Goal: Entertainment & Leisure: Consume media (video, audio)

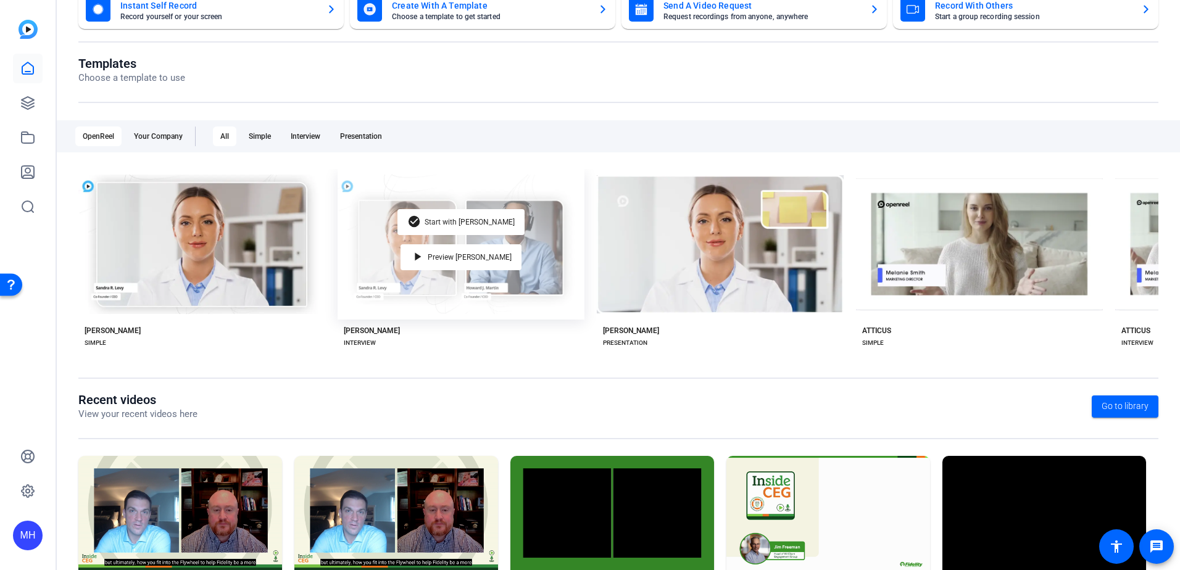
scroll to position [159, 0]
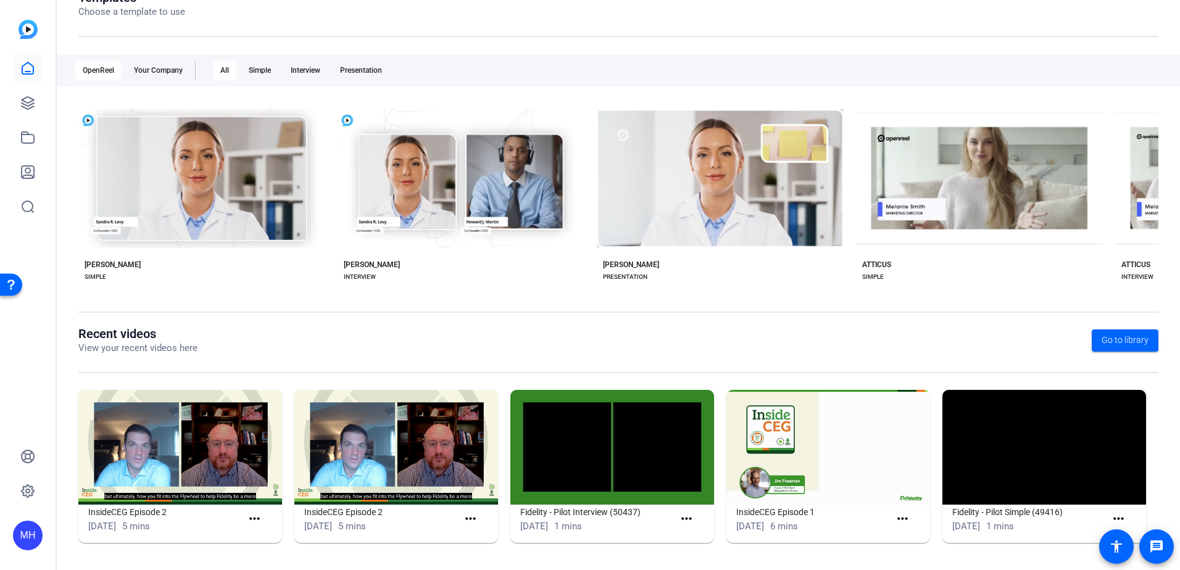
click at [188, 447] on img at bounding box center [180, 447] width 204 height 115
click at [256, 521] on mat-icon "more_horiz" at bounding box center [254, 518] width 15 height 15
click at [280, 543] on span "View" at bounding box center [279, 536] width 49 height 15
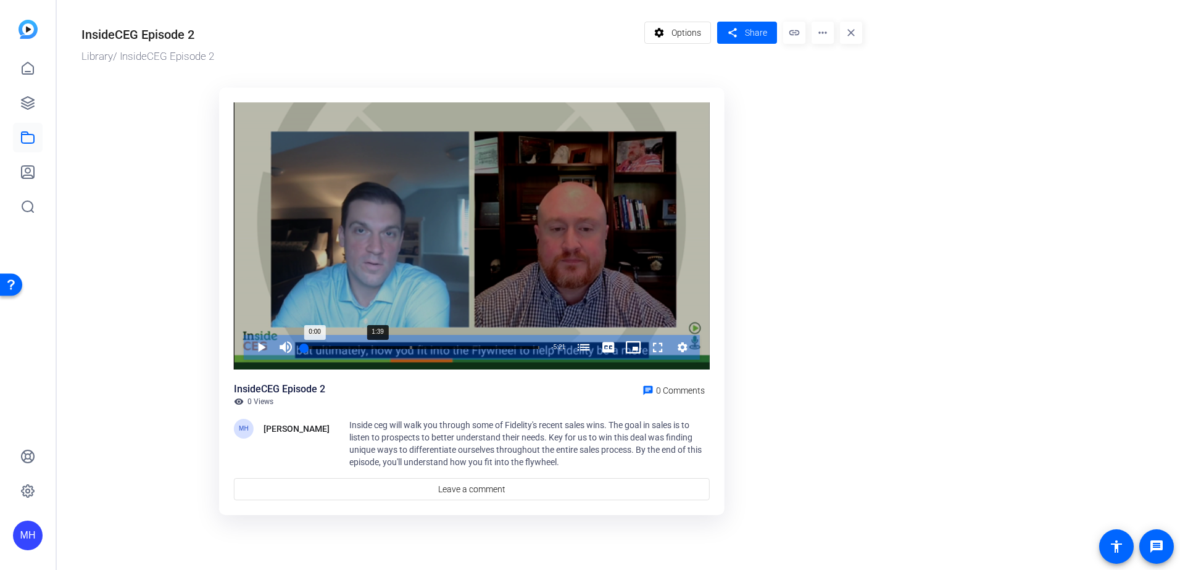
click at [386, 354] on div "Progress Bar" at bounding box center [421, 356] width 235 height 10
click at [416, 348] on div "Progress Bar" at bounding box center [474, 347] width 128 height 6
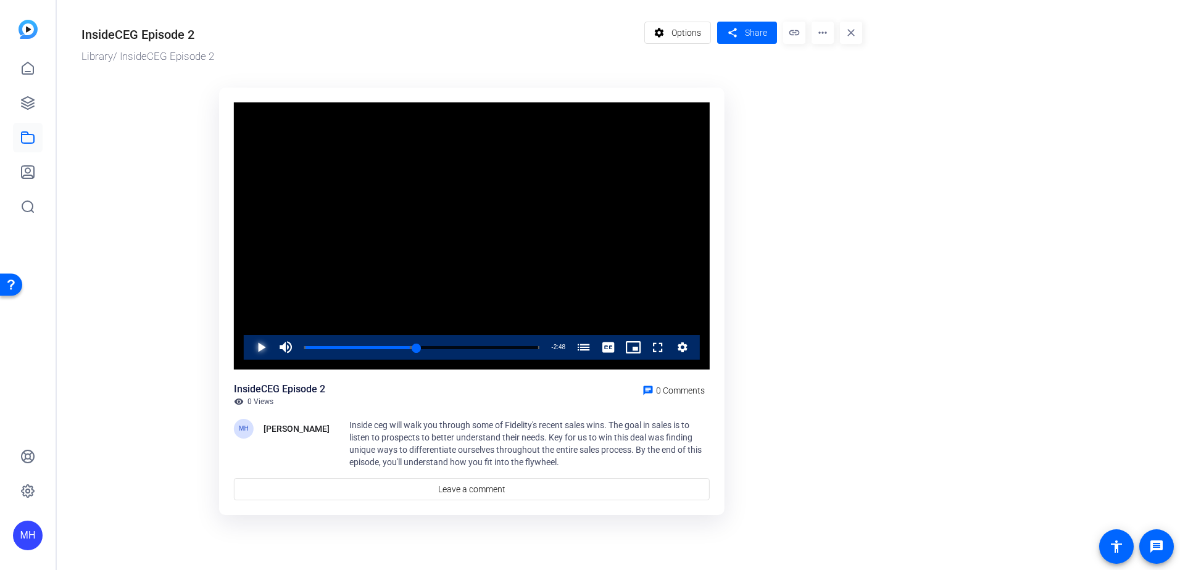
click at [249, 346] on span "Video Player" at bounding box center [249, 347] width 0 height 25
click at [418, 347] on div "2:35" at bounding box center [361, 347] width 114 height 3
click at [435, 347] on div "Loaded : 59.12% 2:59 2:41 The Fidelity Sales Flywheel (00:00) Inside CEG: Fidel…" at bounding box center [421, 347] width 235 height 3
click at [444, 347] on div "Loaded : 78.01% 3:12 3:02 The Fidelity Sales Flywheel (00:00) Inside CEG: Fidel…" at bounding box center [421, 347] width 235 height 3
click at [440, 349] on div "Loaded : 80.99% 3:05 3:18 The Fidelity Sales Flywheel (00:00) Inside CEG: Fidel…" at bounding box center [421, 347] width 235 height 3
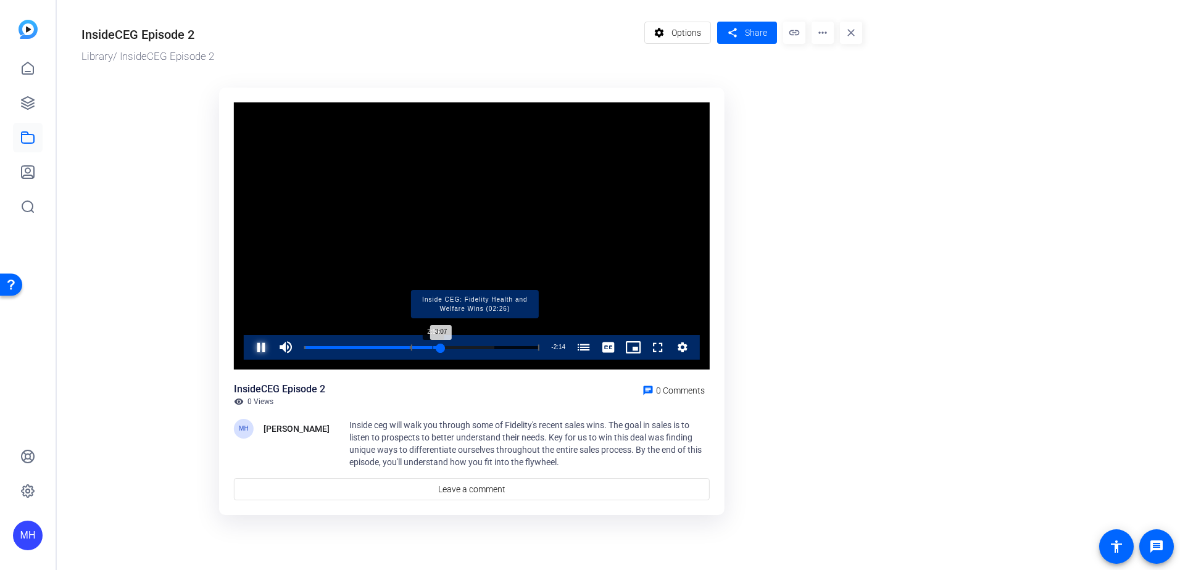
click at [432, 348] on div "Progress Bar" at bounding box center [425, 347] width 30 height 6
click at [424, 348] on div "Loaded : 80.99% 2:45 2:45 The Fidelity Sales Flywheel (00:00) Inside CEG: Fidel…" at bounding box center [421, 347] width 235 height 3
click at [420, 348] on div "2:46" at bounding box center [365, 347] width 122 height 3
click at [645, 348] on span "Video Player" at bounding box center [645, 347] width 0 height 25
click at [474, 249] on video "Video Player" at bounding box center [472, 236] width 476 height 268
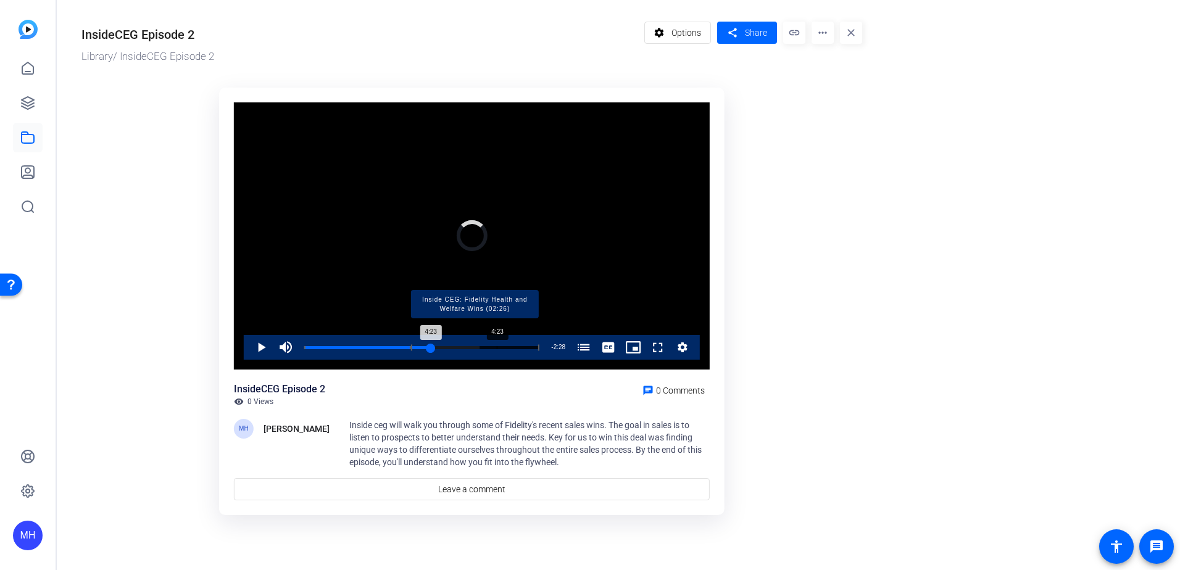
click at [496, 345] on div "Progress Bar" at bounding box center [474, 347] width 128 height 6
click at [505, 344] on div "Loaded : 93.42% 4:34 4:34 The Fidelity Sales Flywheel (00:00) Inside CEG: Fidel…" at bounding box center [421, 347] width 247 height 25
click at [516, 289] on video "Video Player" at bounding box center [472, 236] width 476 height 268
click at [514, 344] on div "Loaded : 100.00% 4:48 4:48 The Fidelity Sales Flywheel (00:00) Inside CEG: Fide…" at bounding box center [421, 347] width 247 height 25
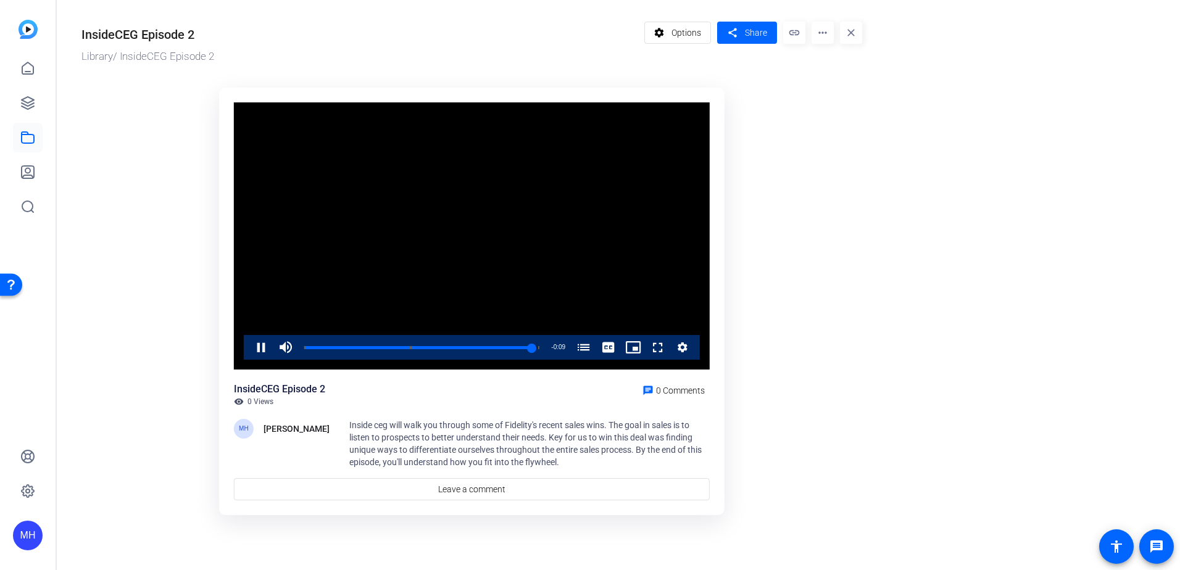
click at [564, 253] on video "Video Player" at bounding box center [472, 236] width 476 height 268
click at [303, 345] on div "16%" at bounding box center [312, 347] width 31 height 25
click at [337, 345] on div "Progress Bar" at bounding box center [357, 347] width 107 height 6
drag, startPoint x: 325, startPoint y: 349, endPoint x: 310, endPoint y: 350, distance: 15.5
click at [310, 350] on div "Loaded : 0.00% 0:11 0:28 The Fidelity Sales Flywheel (00:00) Inside CEG: Fideli…" at bounding box center [421, 347] width 247 height 25
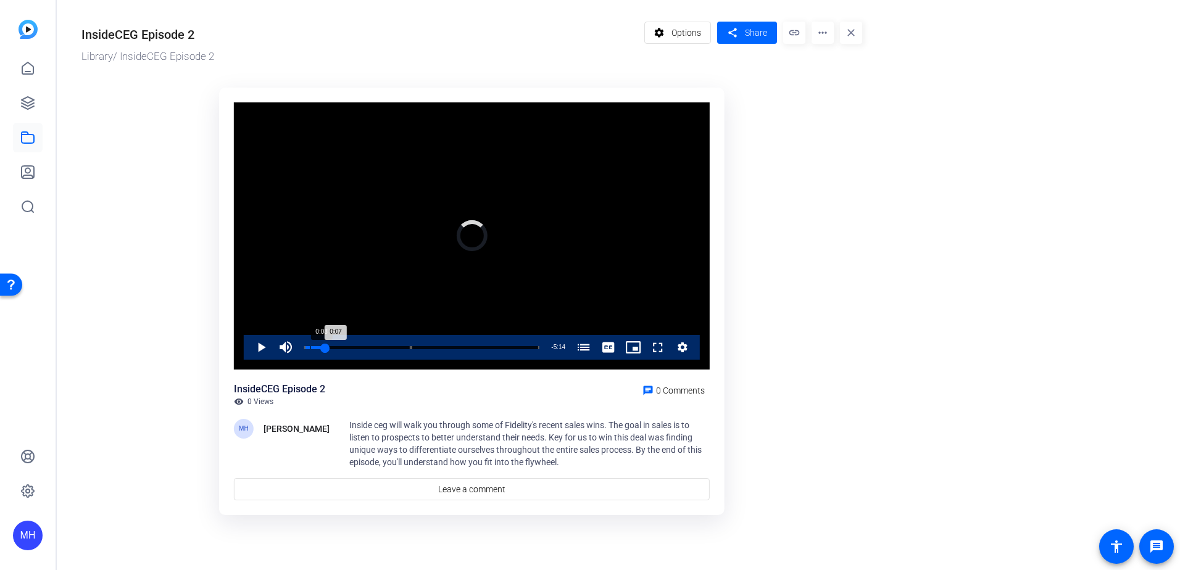
drag, startPoint x: 324, startPoint y: 347, endPoint x: 307, endPoint y: 349, distance: 18.1
click at [307, 349] on div "Loaded : 0.00% 0:08 0:07 The Fidelity Sales Flywheel (00:00) Inside CEG: Fideli…" at bounding box center [421, 347] width 247 height 25
click at [249, 345] on span "Video Player" at bounding box center [249, 347] width 0 height 25
click at [592, 265] on video "Video Player" at bounding box center [472, 236] width 476 height 268
click at [439, 284] on video "Video Player" at bounding box center [472, 236] width 476 height 268
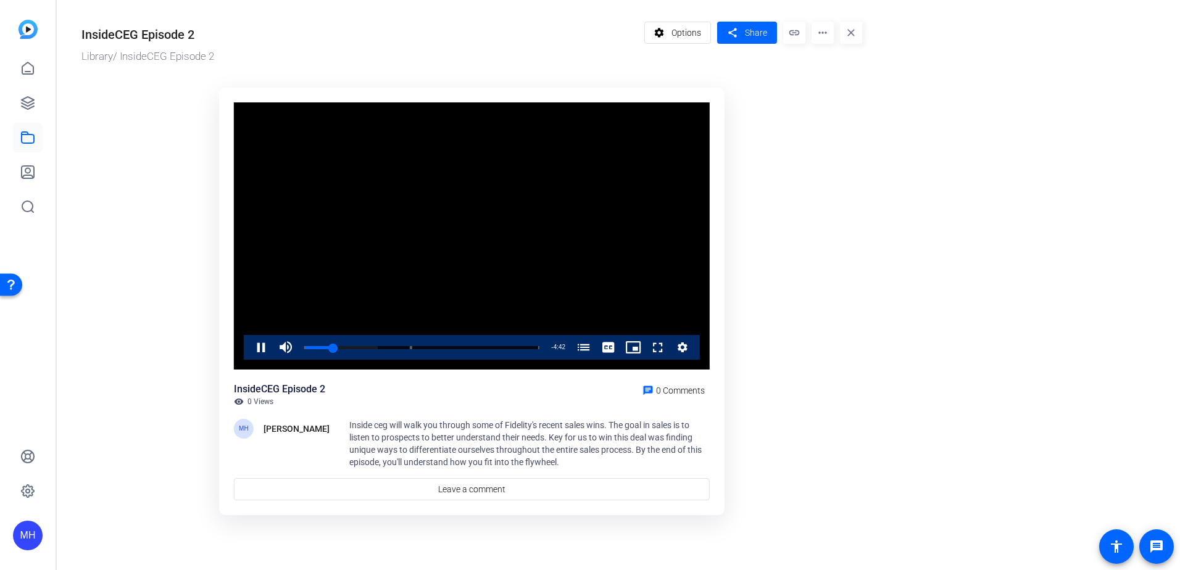
click at [599, 253] on video "Video Player" at bounding box center [472, 236] width 476 height 268
click at [533, 242] on video "Video Player" at bounding box center [472, 236] width 476 height 268
click at [560, 285] on video "Video Player" at bounding box center [472, 236] width 476 height 268
drag, startPoint x: 530, startPoint y: 258, endPoint x: 576, endPoint y: 271, distance: 47.5
click at [531, 258] on video "Video Player" at bounding box center [472, 236] width 476 height 268
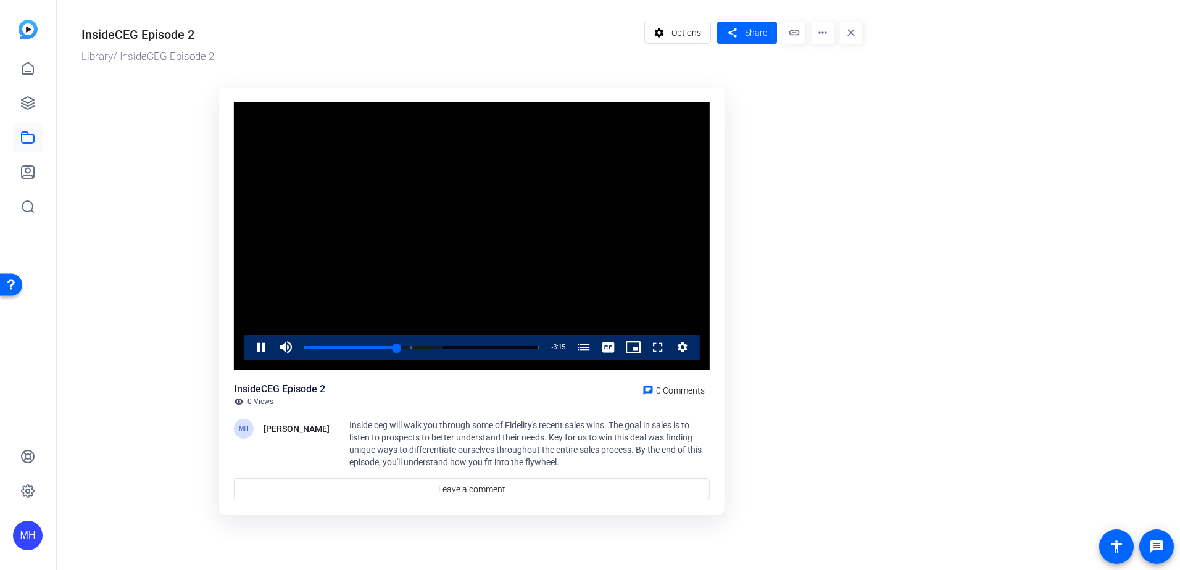
drag, startPoint x: 532, startPoint y: 271, endPoint x: 595, endPoint y: 302, distance: 69.8
click at [534, 273] on video "Video Player" at bounding box center [472, 236] width 476 height 268
click at [396, 294] on video "Video Player" at bounding box center [472, 236] width 476 height 268
click at [439, 238] on video "Video Player" at bounding box center [472, 236] width 476 height 268
click at [605, 182] on video "Video Player" at bounding box center [472, 236] width 476 height 268
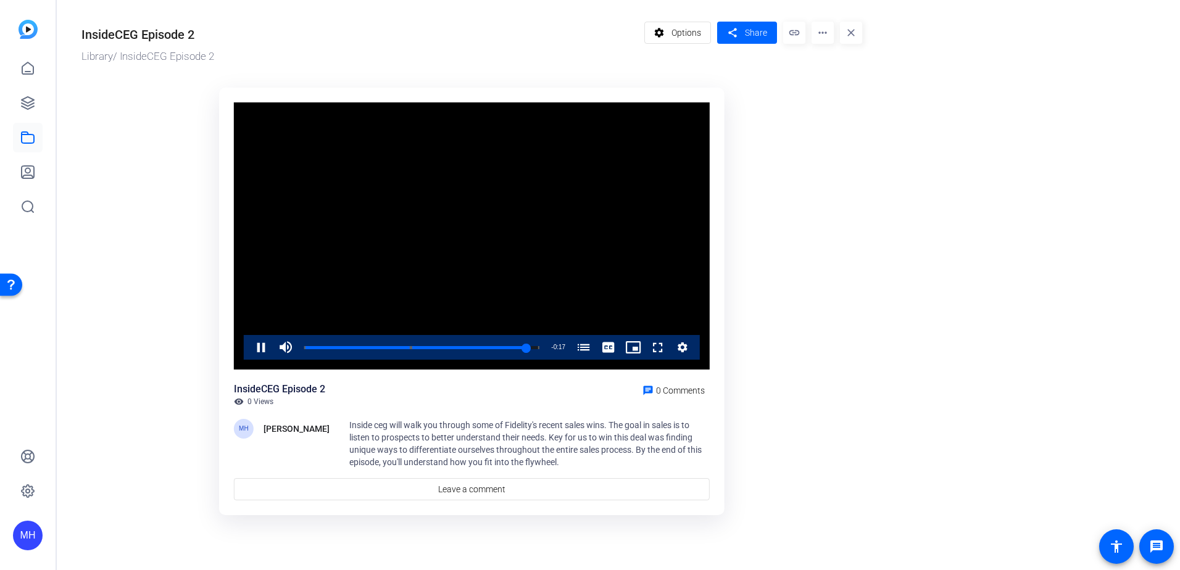
click at [535, 229] on video "Video Player" at bounding box center [472, 236] width 476 height 268
click at [585, 225] on video "Video Player" at bounding box center [472, 236] width 476 height 268
click at [638, 245] on video "Video Player" at bounding box center [472, 236] width 476 height 268
